Goal: Task Accomplishment & Management: Manage account settings

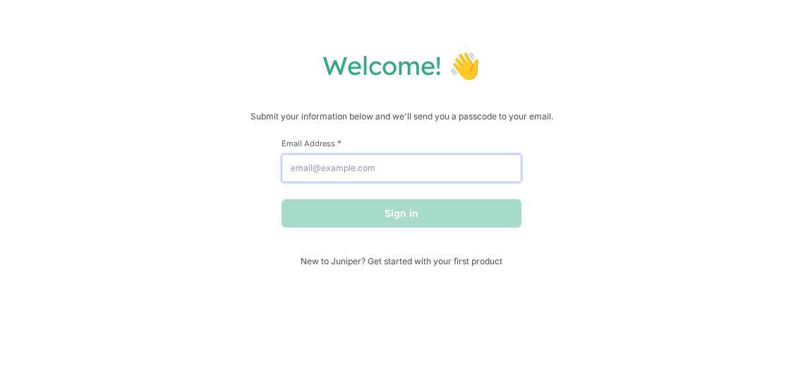
click at [450, 168] on input "Email Address *" at bounding box center [402, 168] width 240 height 28
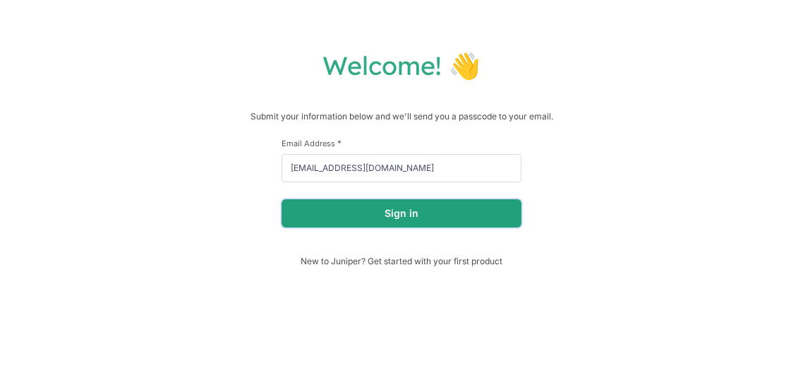
click at [389, 214] on button "Sign in" at bounding box center [402, 213] width 240 height 28
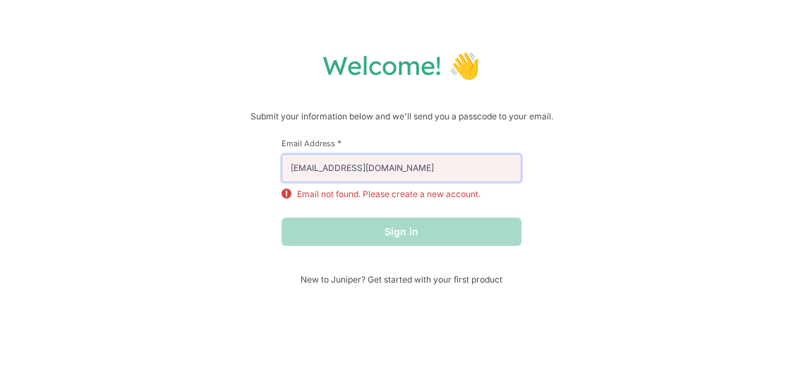
click at [413, 162] on input "[EMAIL_ADDRESS][DOMAIN_NAME]" at bounding box center [402, 168] width 240 height 28
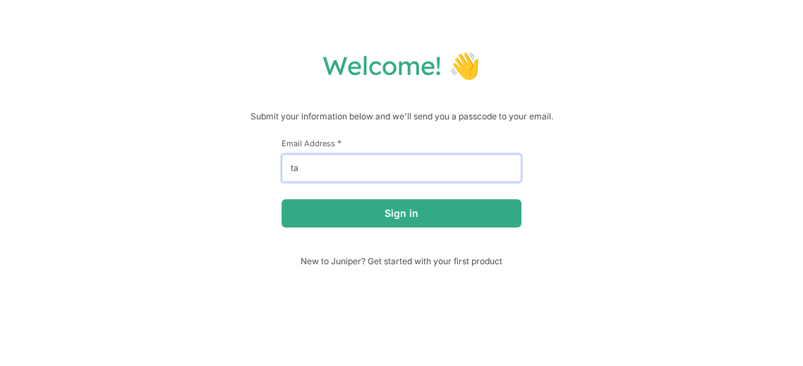
type input "t"
click at [282, 199] on button "Sign in" at bounding box center [402, 213] width 240 height 28
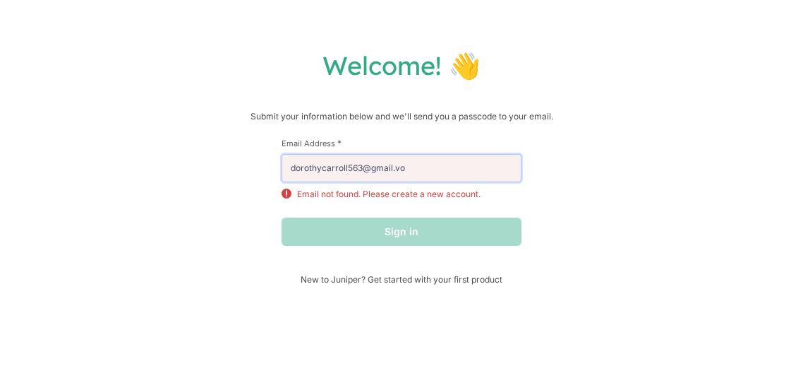
click at [426, 173] on input "dorothycarroll563@gmail.vo" at bounding box center [402, 168] width 240 height 28
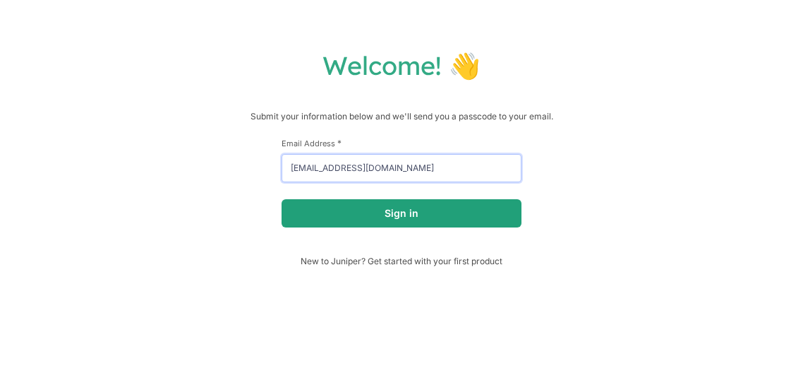
type input "[EMAIL_ADDRESS][DOMAIN_NAME]"
click at [410, 213] on button "Sign in" at bounding box center [402, 213] width 240 height 28
